Goal: Transaction & Acquisition: Purchase product/service

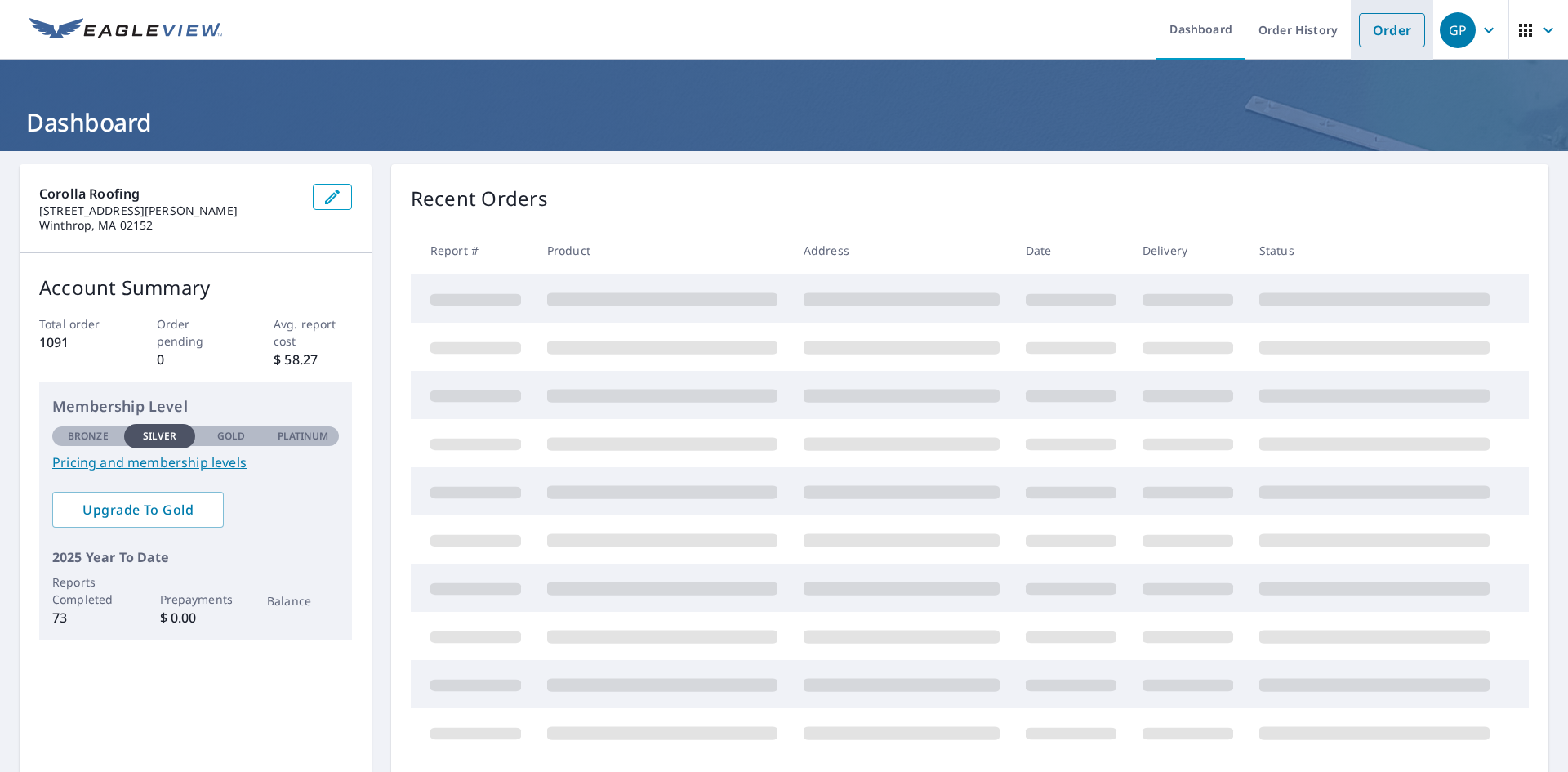
click at [1361, 30] on link "Order" at bounding box center [1391, 30] width 66 height 35
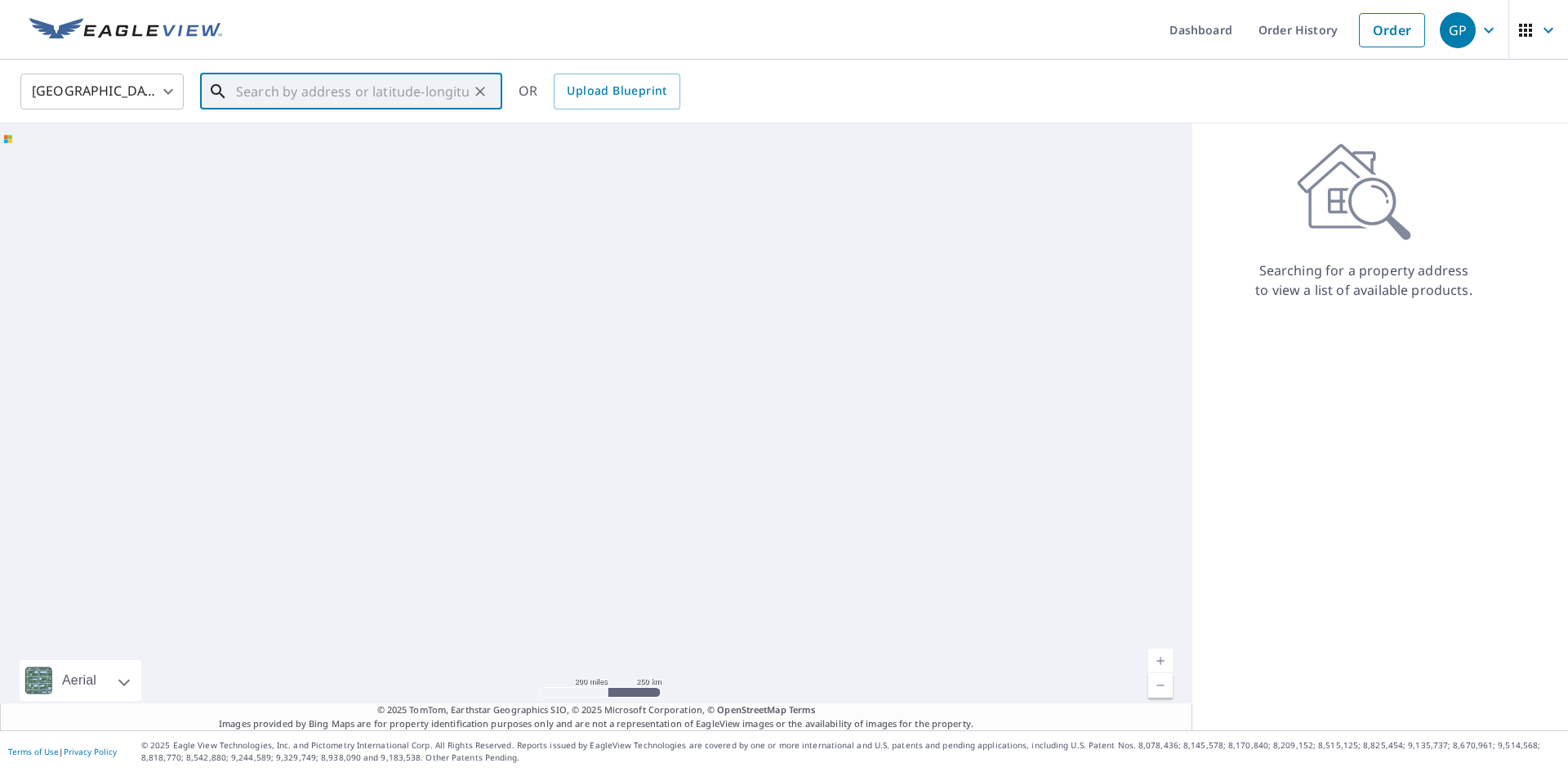
click at [421, 96] on input "text" at bounding box center [352, 91] width 233 height 46
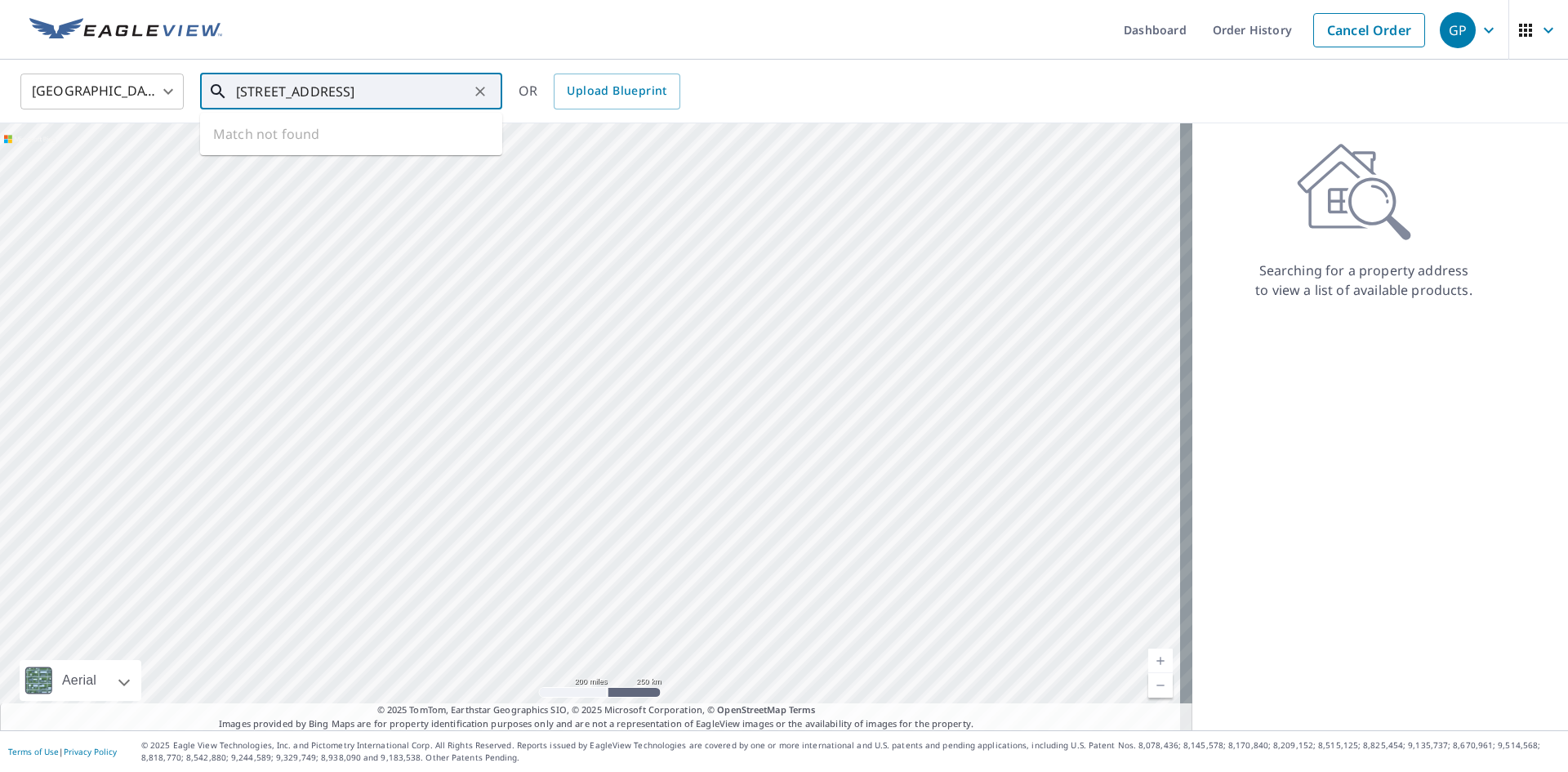
type input "[STREET_ADDRESS]"
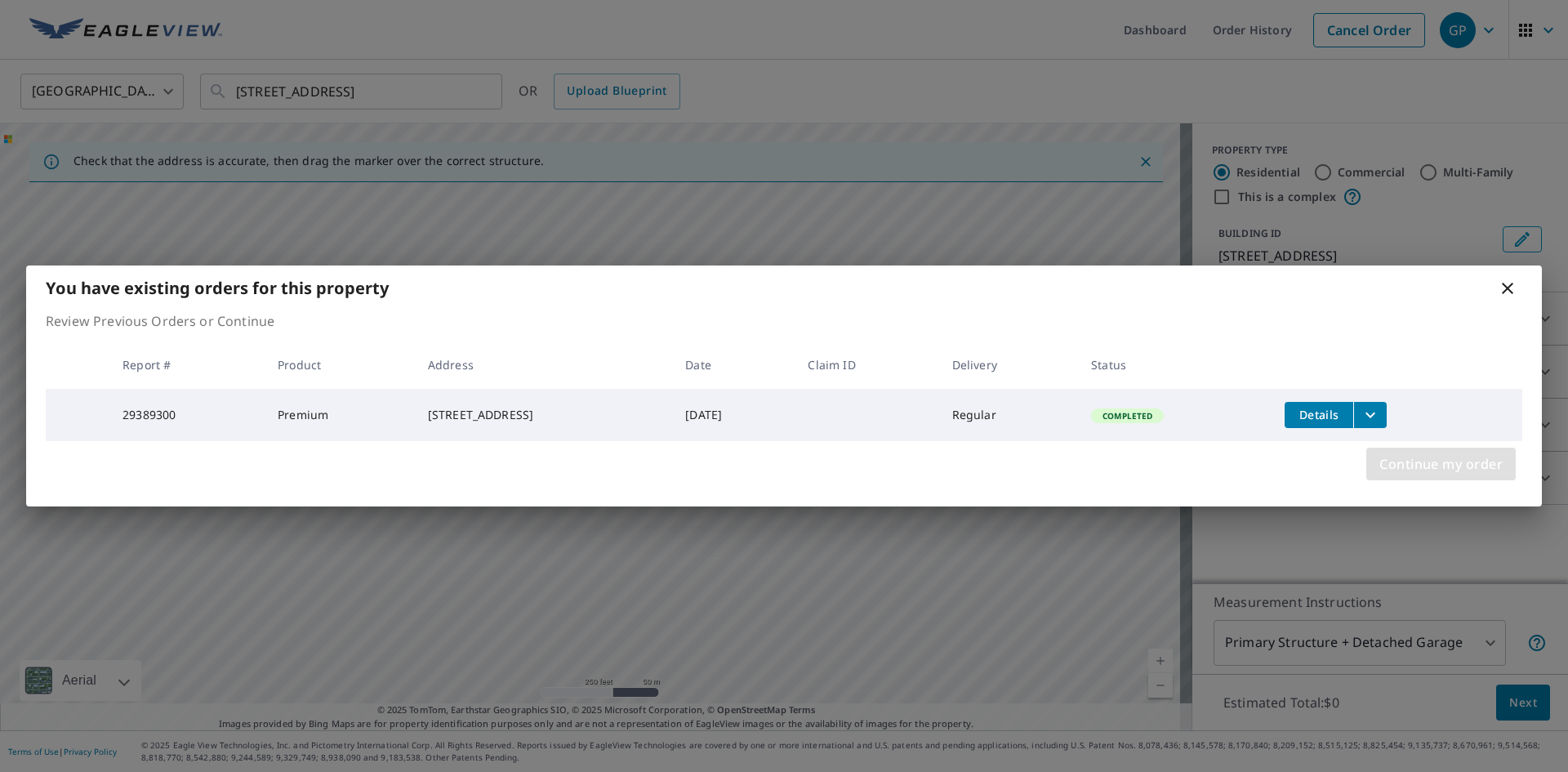
click at [1466, 470] on span "Continue my order" at bounding box center [1441, 464] width 123 height 22
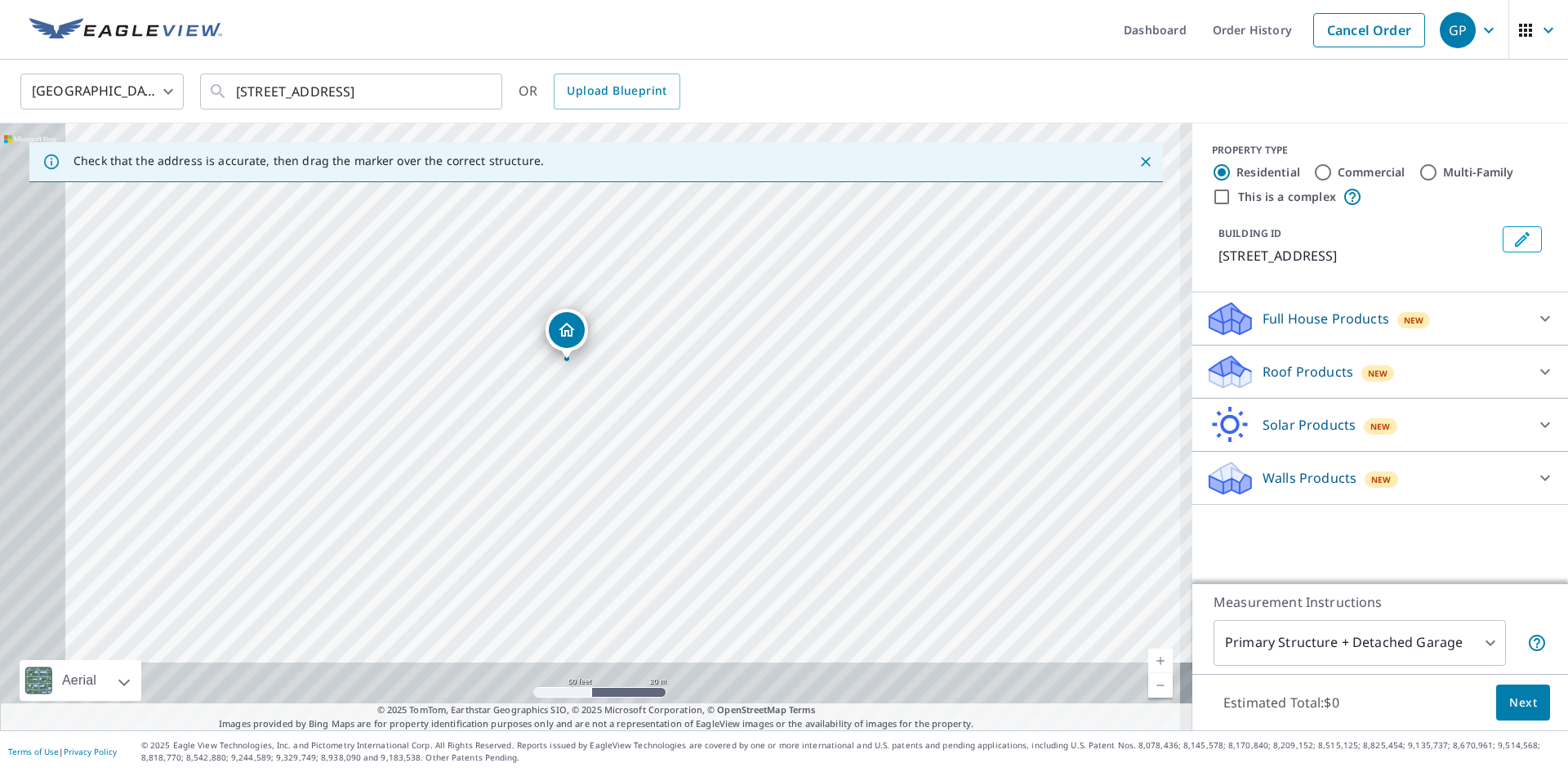
drag, startPoint x: 495, startPoint y: 466, endPoint x: 631, endPoint y: 323, distance: 197.3
click at [631, 323] on div "[STREET_ADDRESS]" at bounding box center [596, 426] width 1192 height 607
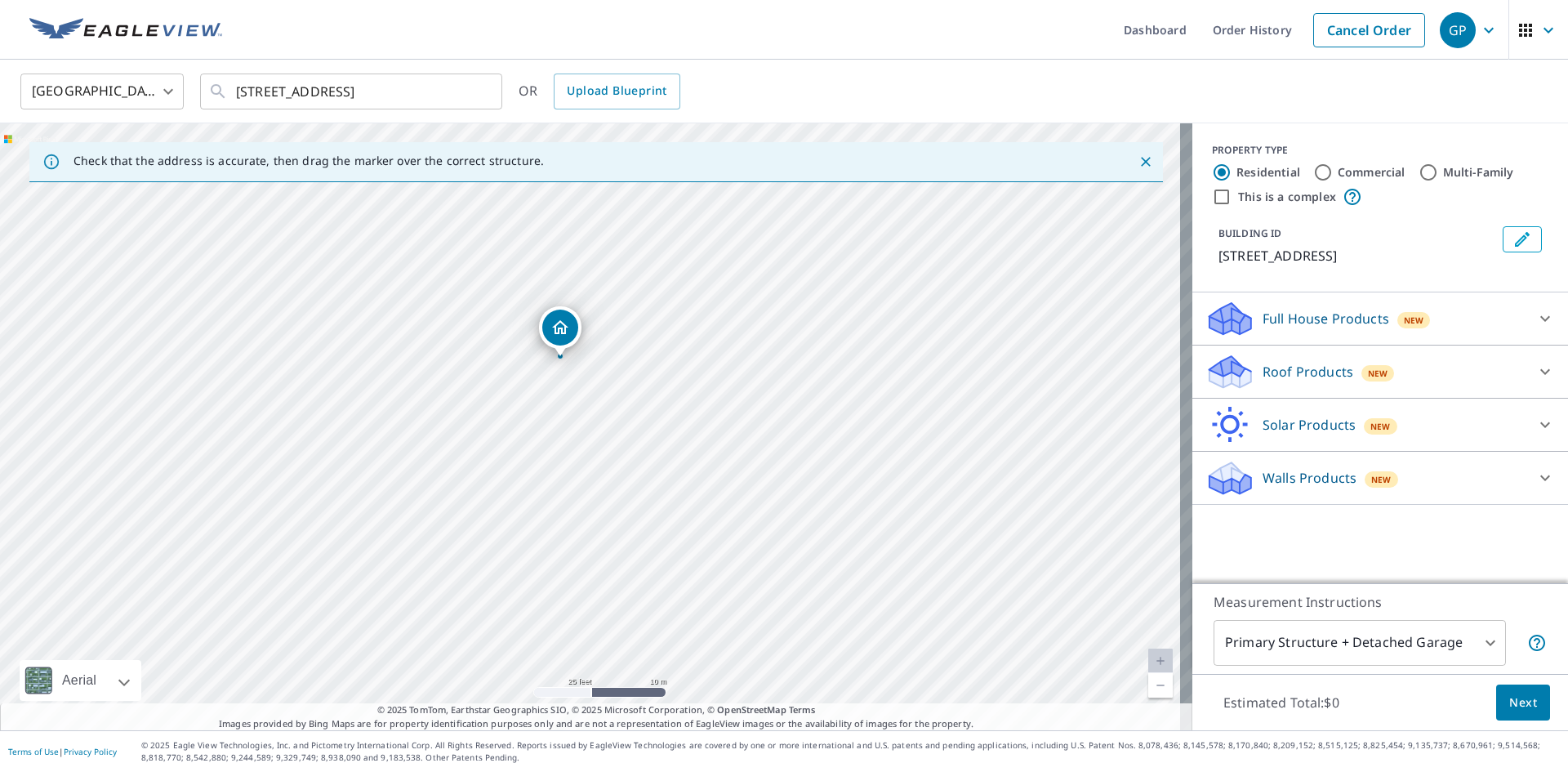
click at [1262, 372] on p "Roof Products" at bounding box center [1307, 371] width 91 height 20
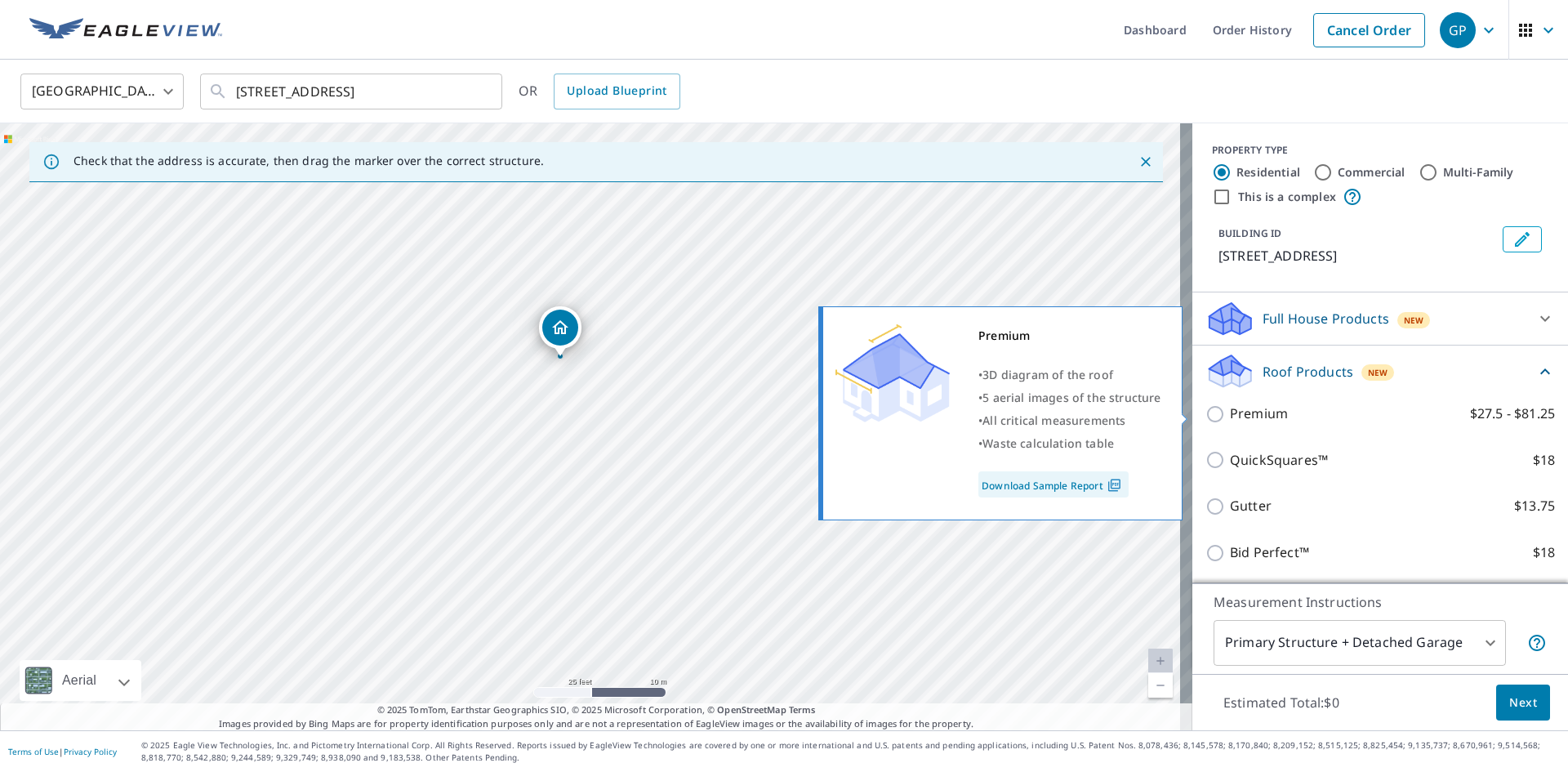
drag, startPoint x: 1206, startPoint y: 413, endPoint x: 1212, endPoint y: 423, distance: 11.7
click at [1206, 412] on input "Premium $27.5 - $81.25" at bounding box center [1218, 413] width 24 height 20
checkbox input "true"
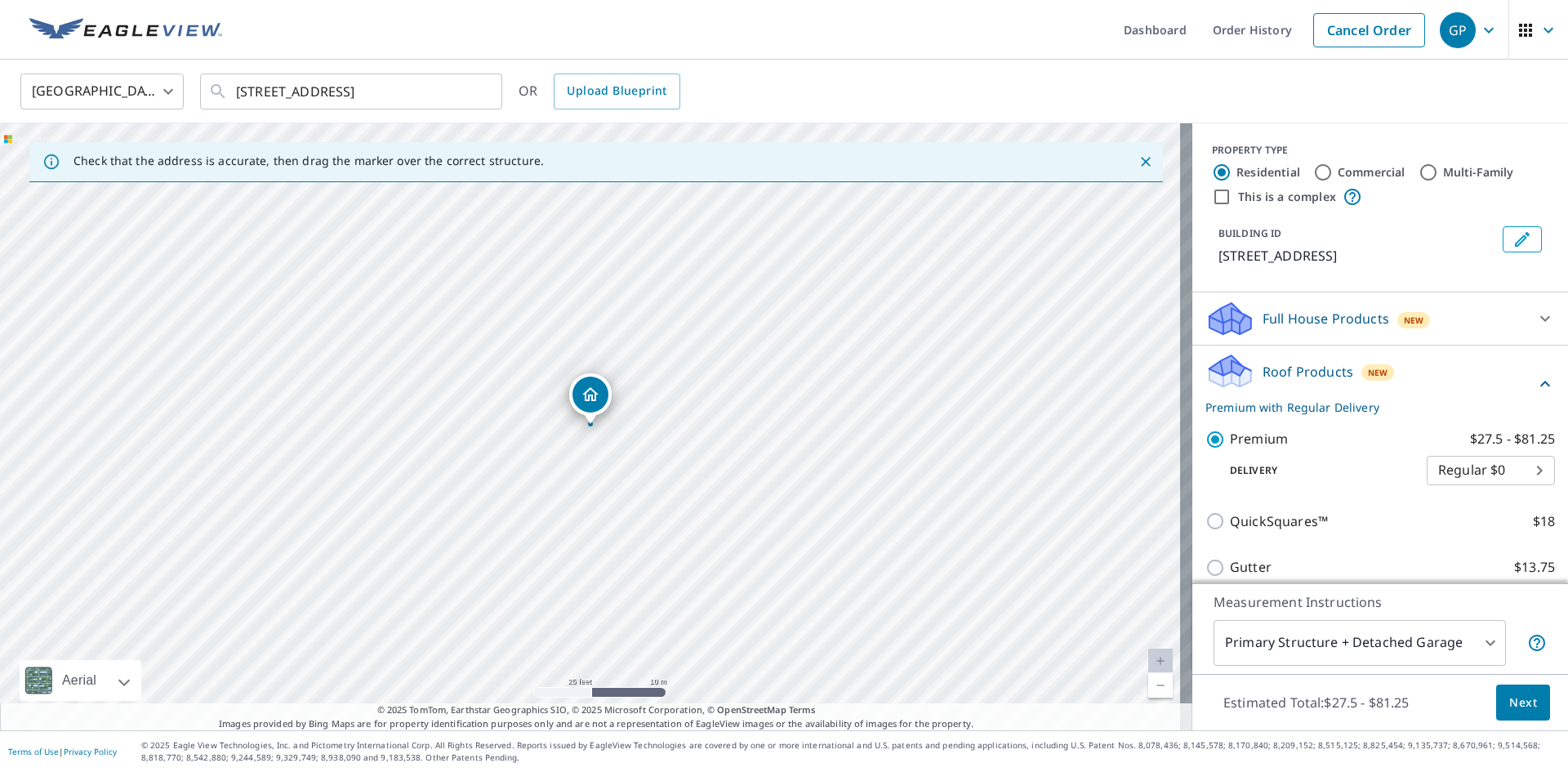
click at [1527, 708] on button "Next" at bounding box center [1523, 702] width 54 height 36
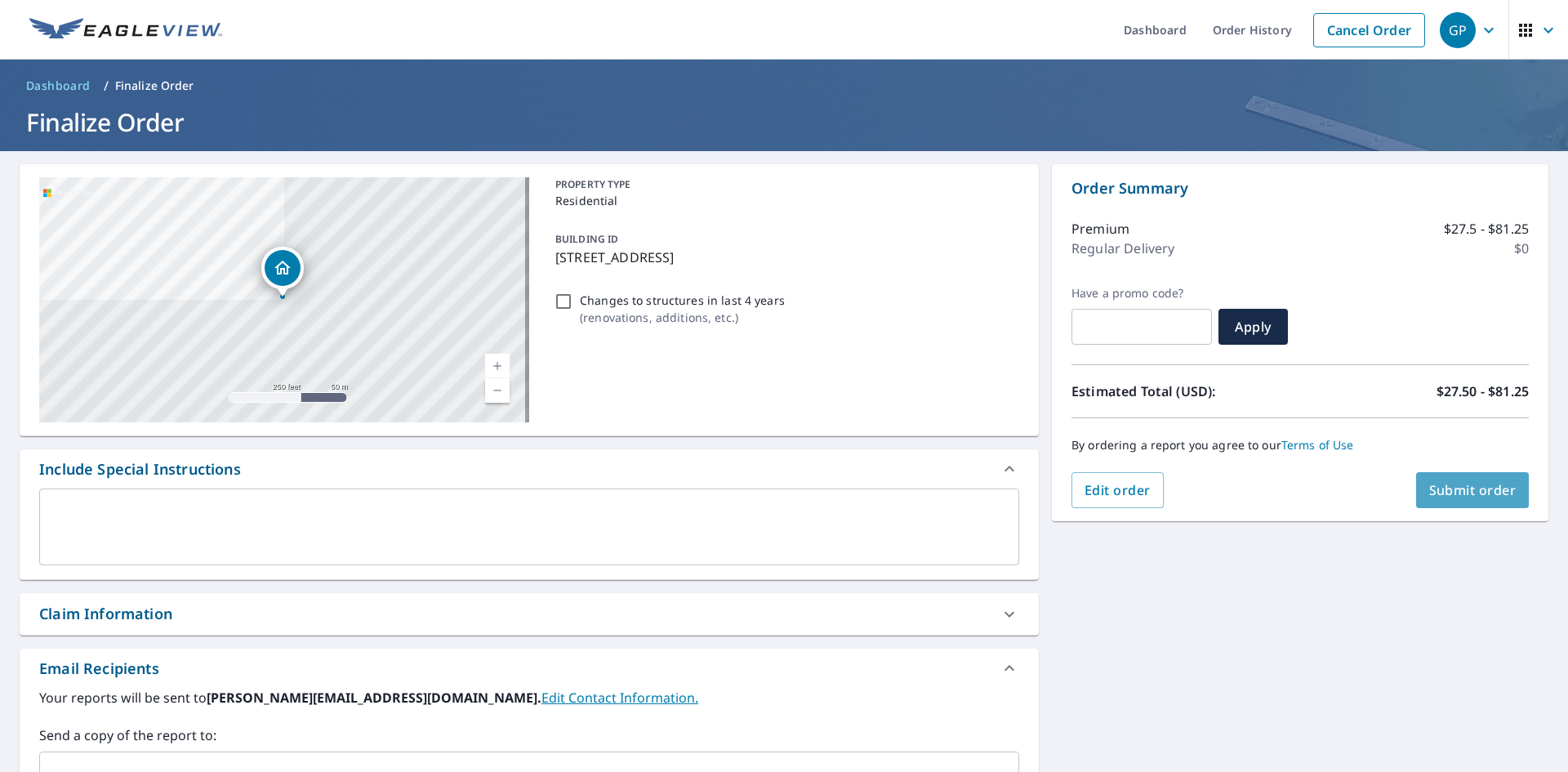
click at [1464, 492] on span "Submit order" at bounding box center [1472, 490] width 87 height 18
